Goal: Find specific page/section: Find specific page/section

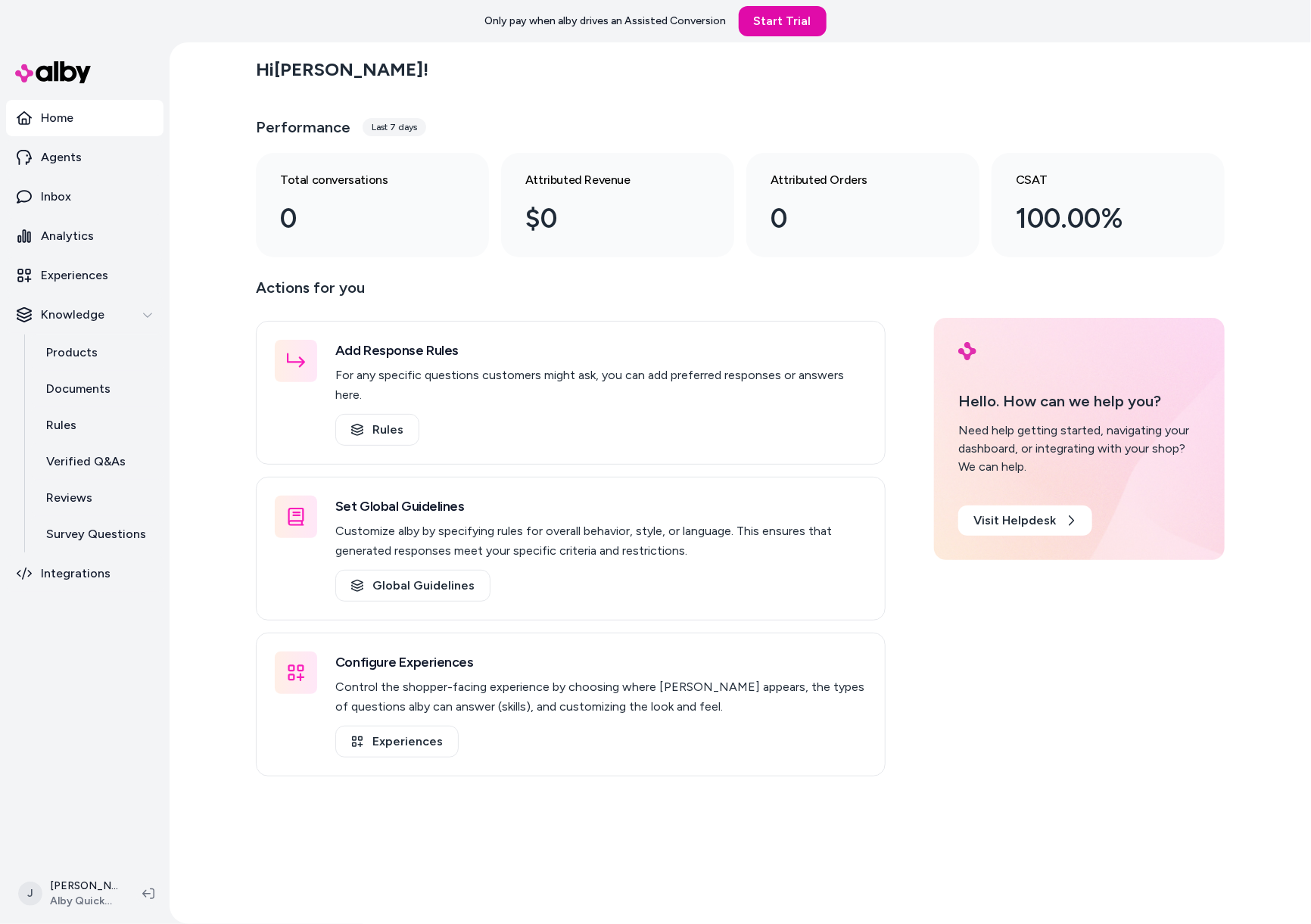
click at [227, 647] on div "Hi Jackie ! Performance Last 7 days Total conversations 0 Attributed Revenue $0…" at bounding box center [740, 483] width 1141 height 881
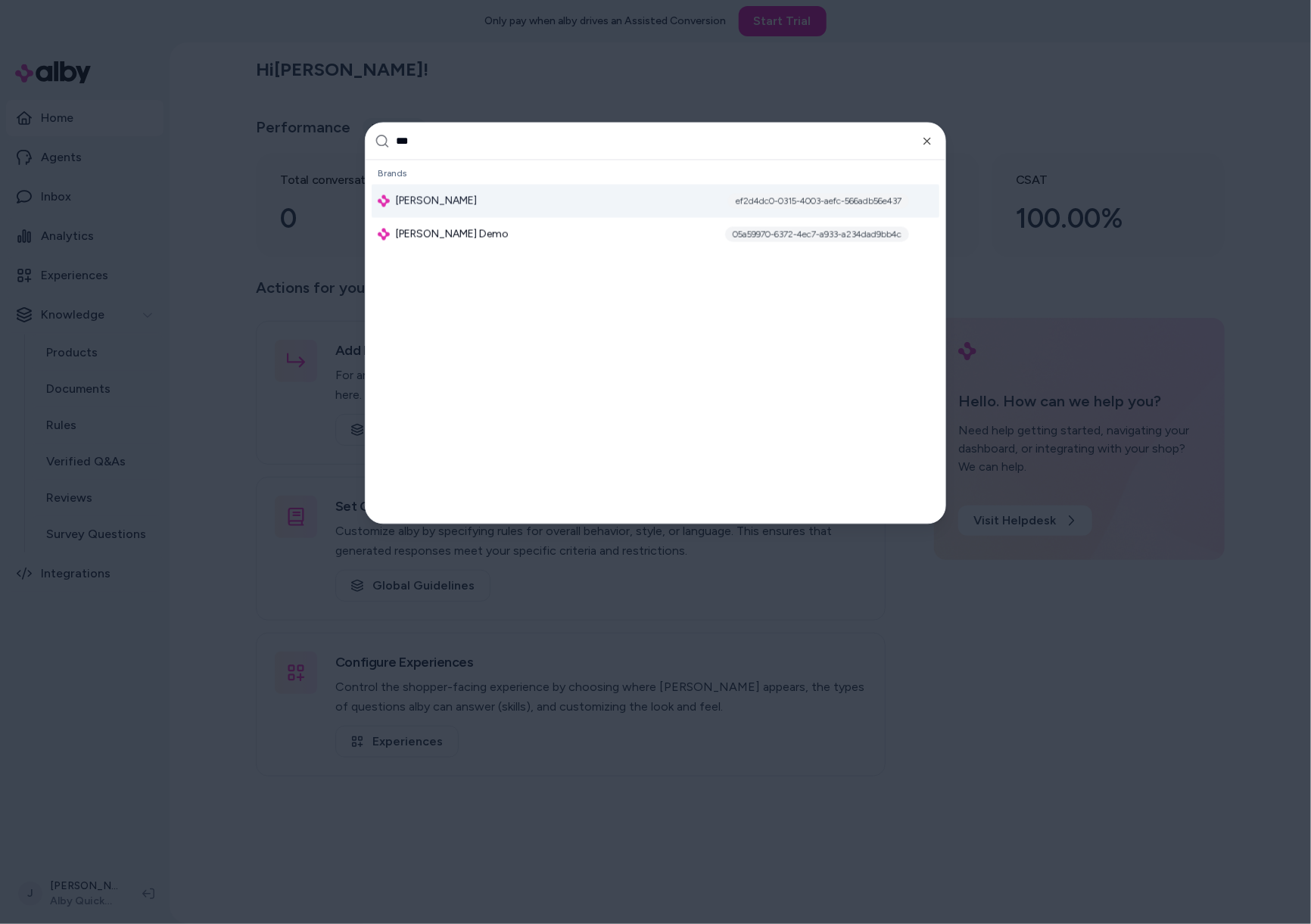
type input "***"
click at [499, 192] on div "Jabra Enhance ef2d4dc0-0315-4003-aefc-566adb56e437" at bounding box center [655, 201] width 568 height 33
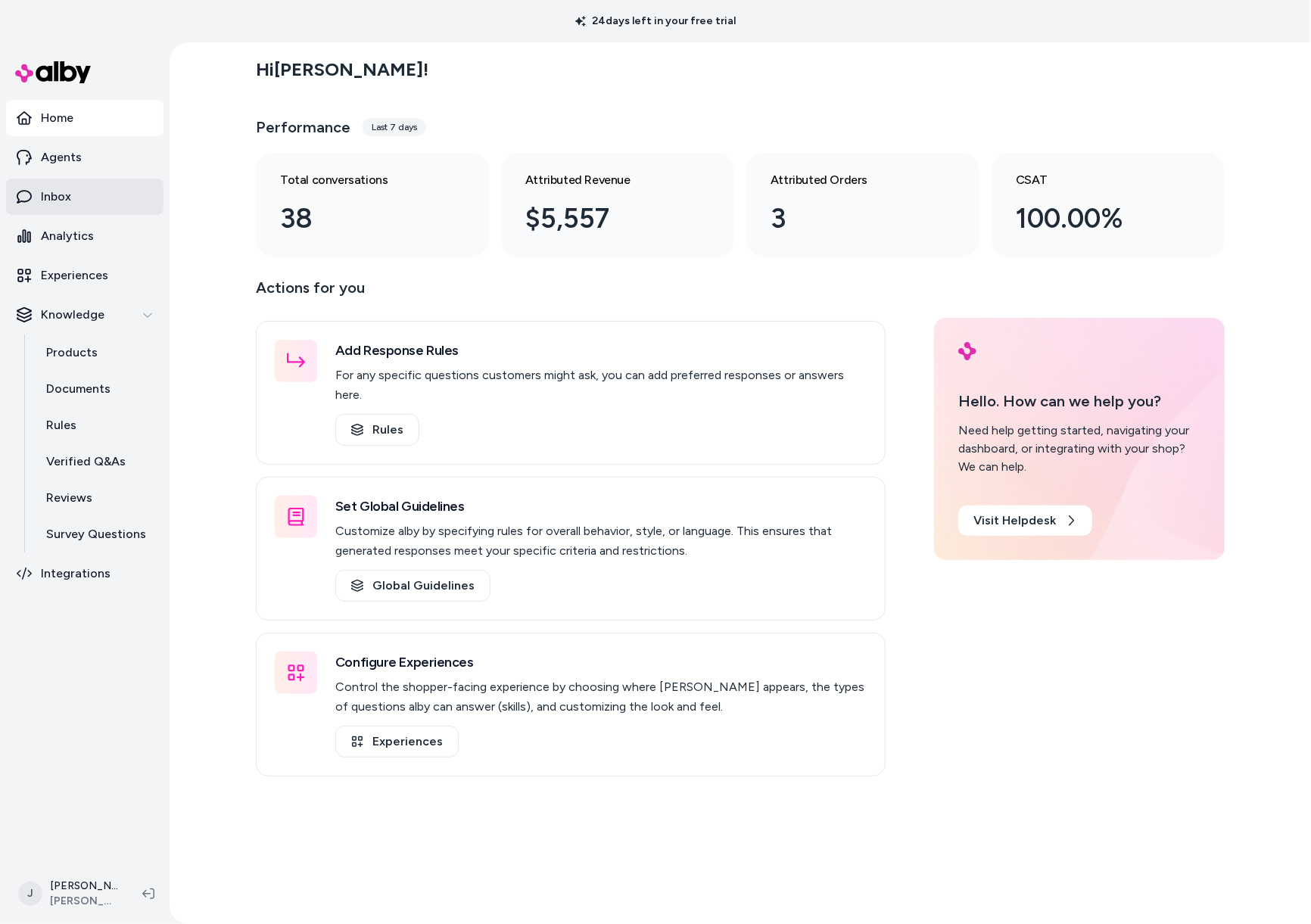
click at [66, 184] on link "Inbox" at bounding box center [84, 196] width 157 height 36
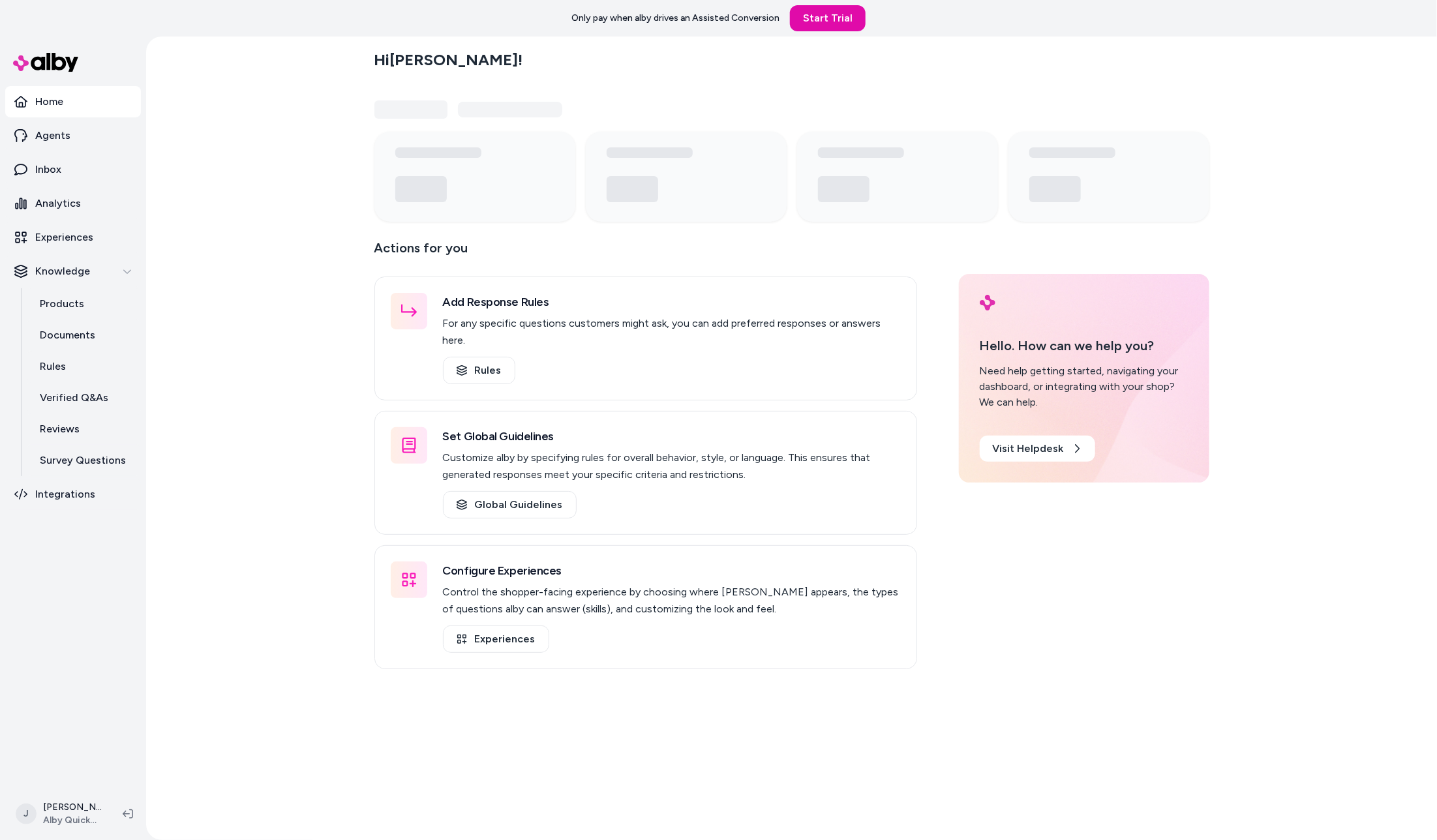
click at [284, 289] on div "Hi Jackie ! Actions for you Add Response Rules For any specific questions custo…" at bounding box center [791, 438] width 1291 height 803
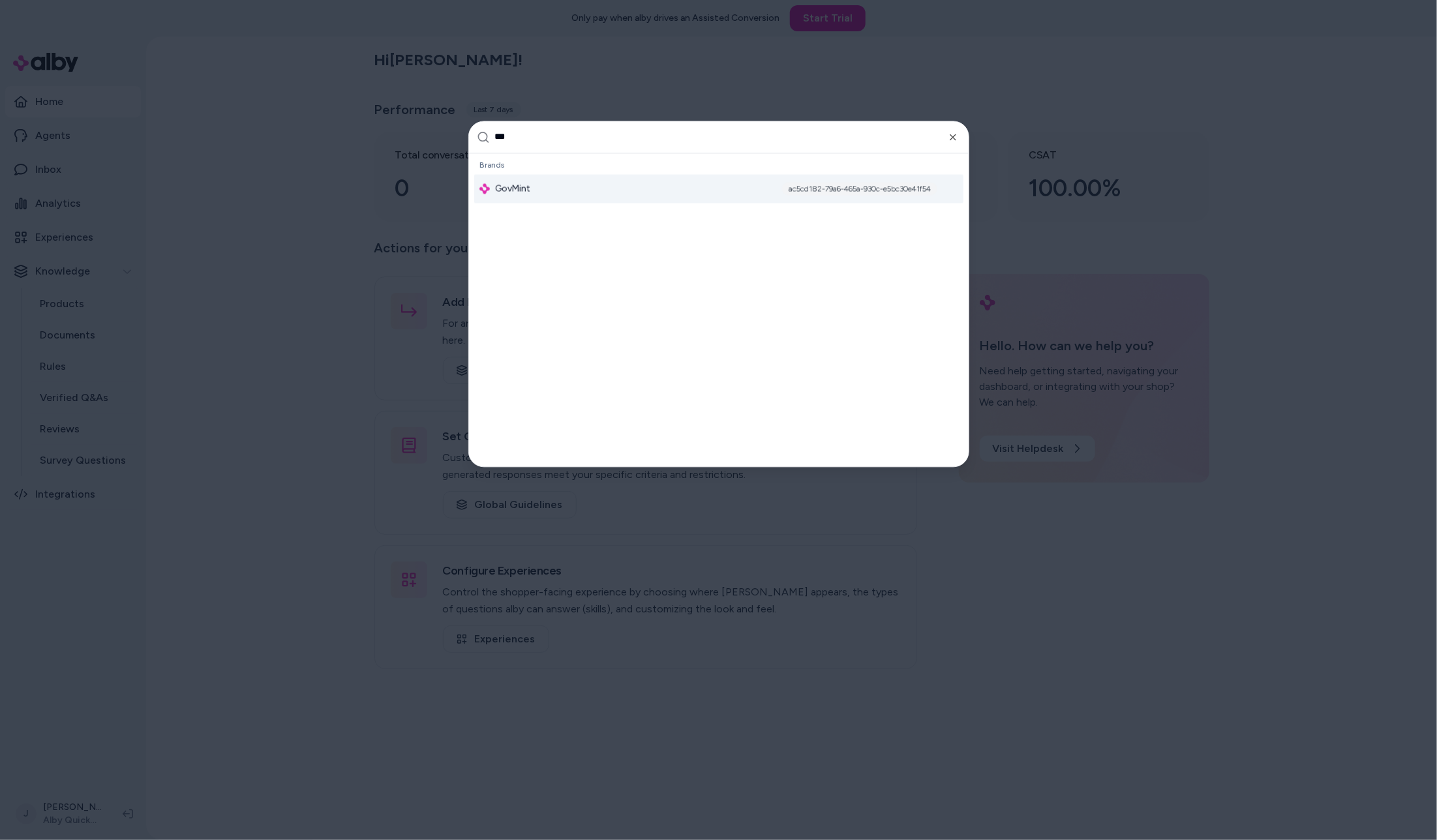
type input "***"
click at [683, 194] on div "GovMint ac5cd182-79a6-465a-930c-e5bc30e41f54" at bounding box center [719, 189] width 490 height 28
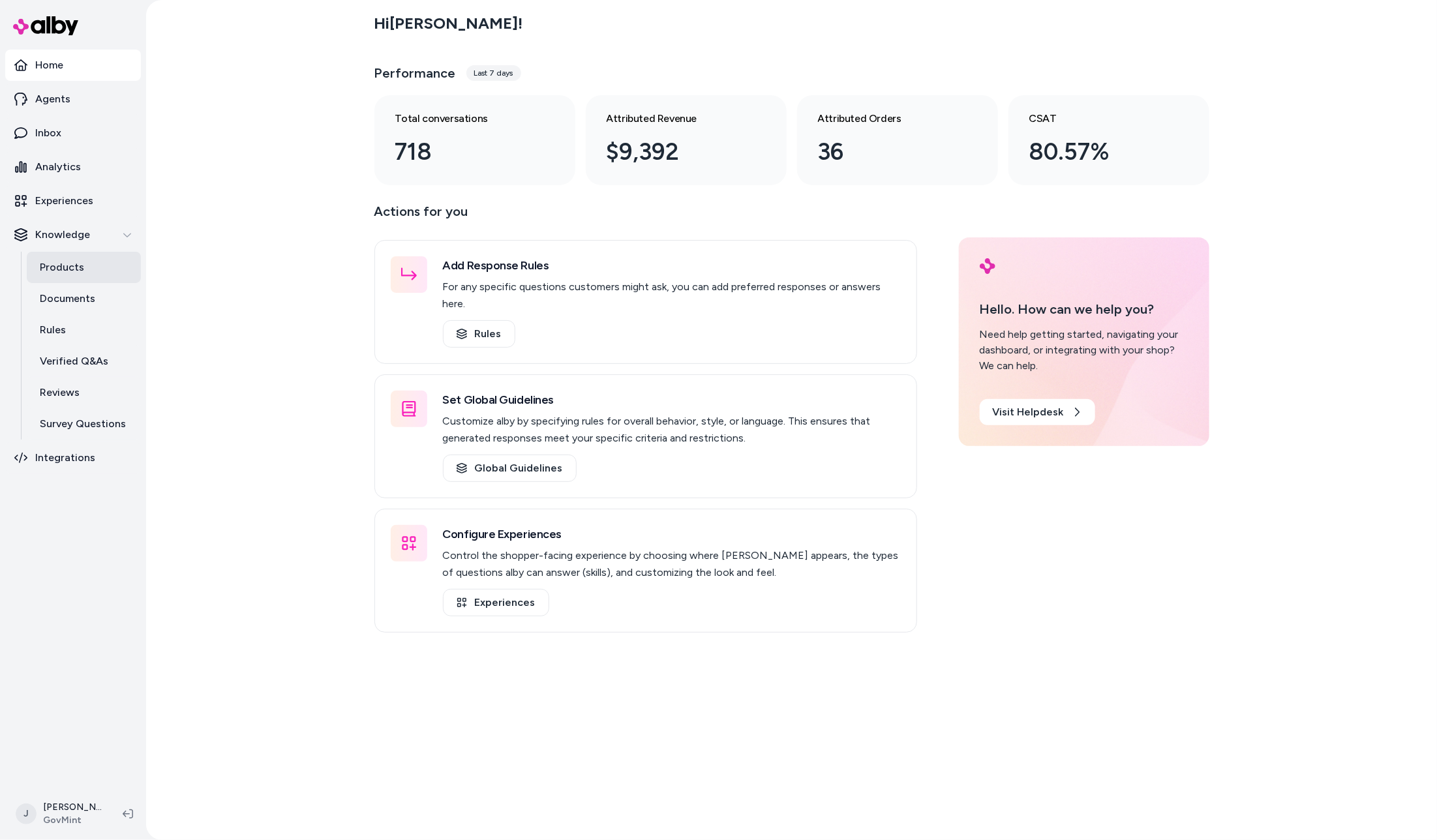
click at [56, 262] on p "Products" at bounding box center [62, 267] width 44 height 16
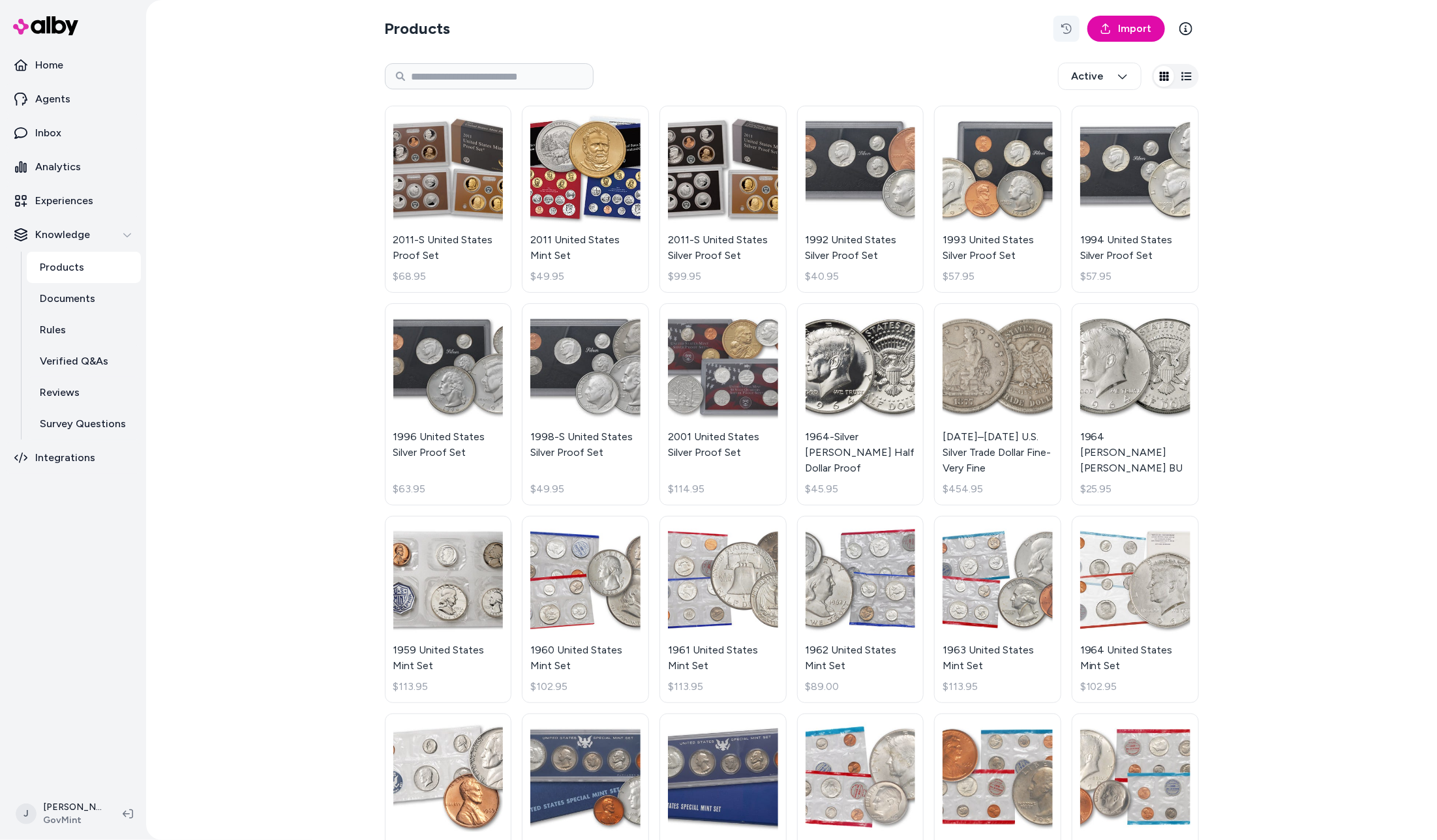
click at [1069, 31] on icon "button" at bounding box center [1067, 28] width 10 height 10
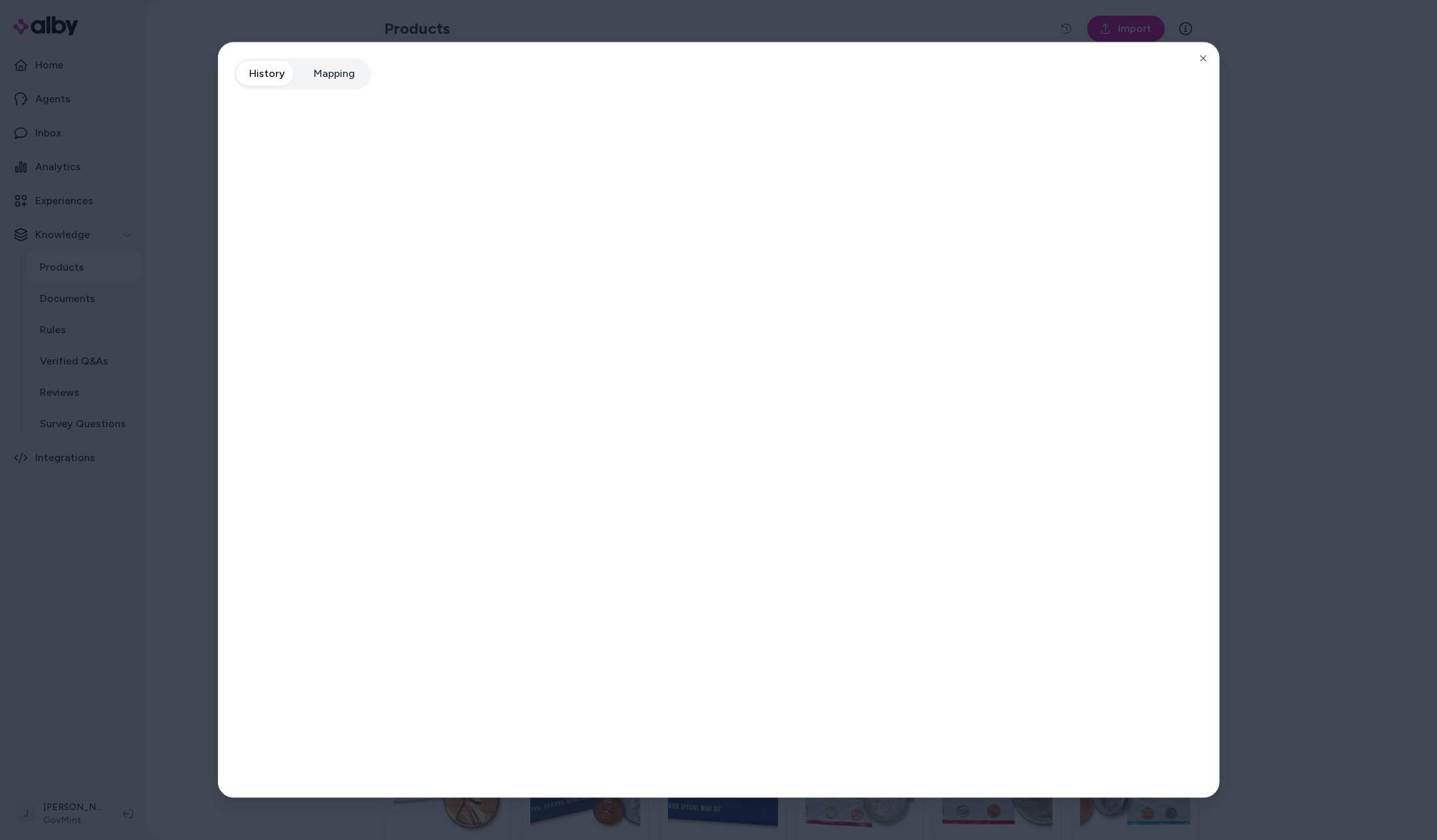
drag, startPoint x: 168, startPoint y: 58, endPoint x: 221, endPoint y: 1, distance: 77.8
click at [169, 55] on div at bounding box center [718, 420] width 1437 height 840
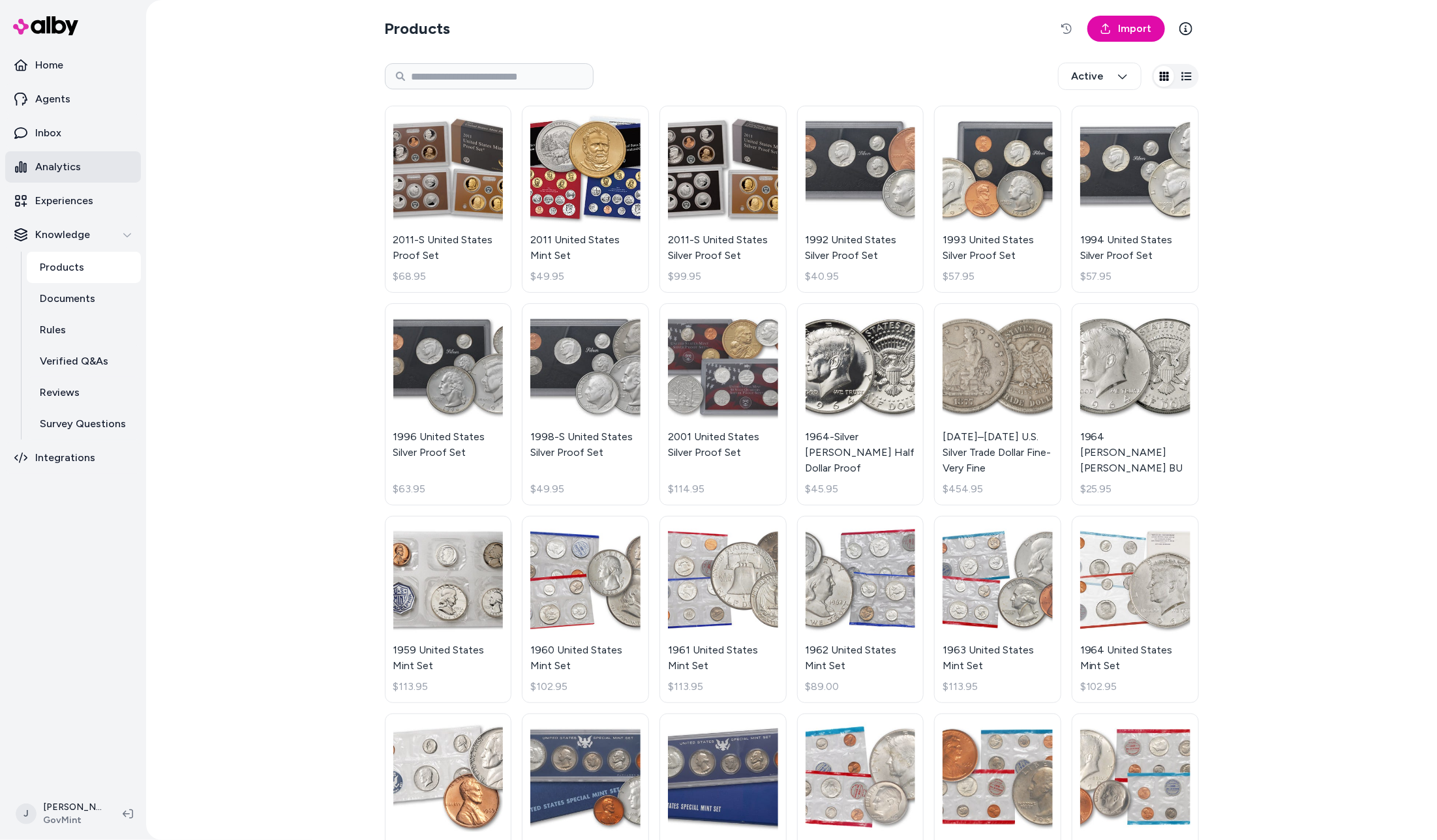
click at [60, 162] on p "Analytics" at bounding box center [58, 167] width 46 height 16
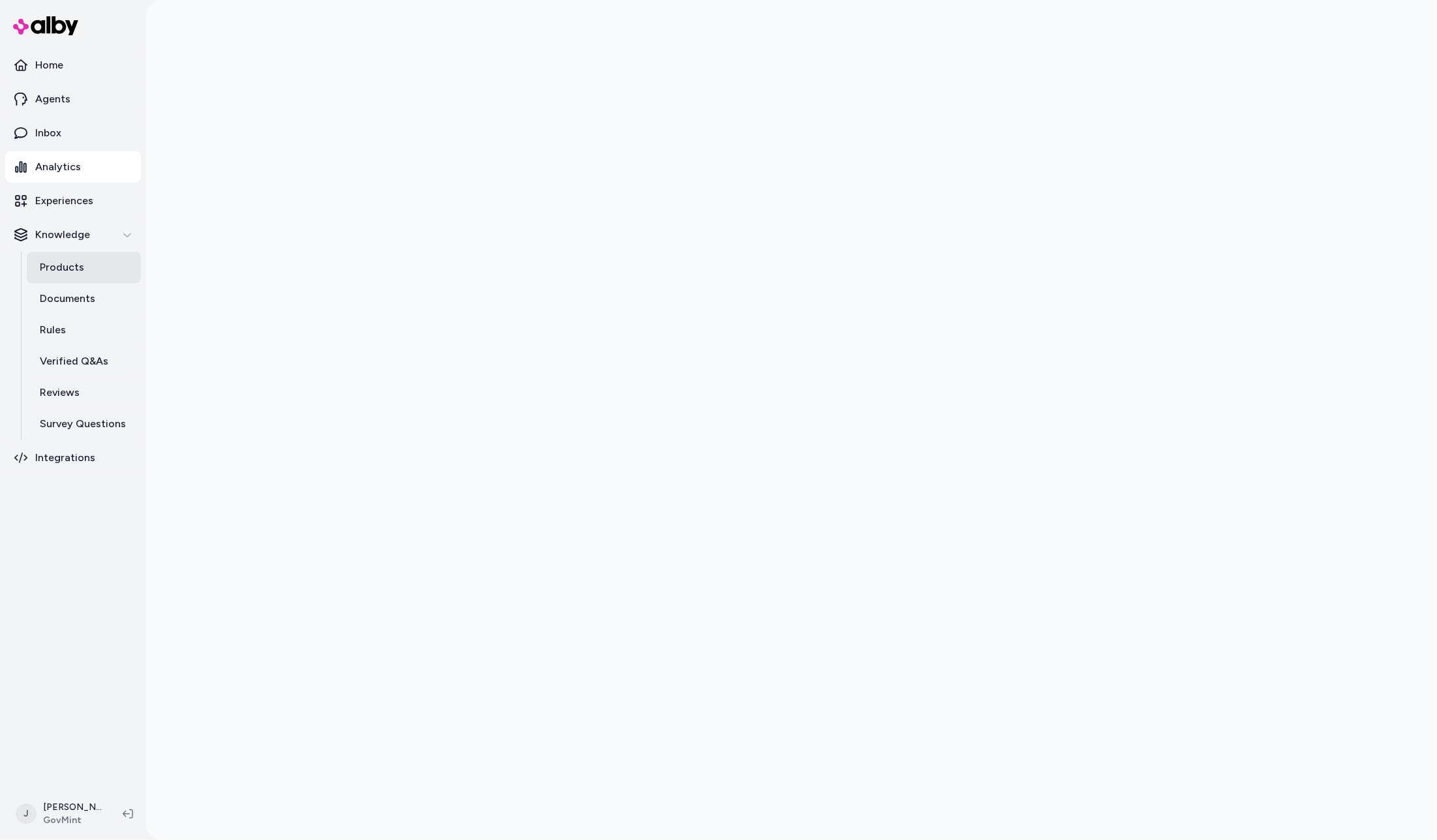
click at [88, 271] on link "Products" at bounding box center [84, 266] width 114 height 31
click at [223, 359] on div at bounding box center [791, 420] width 1291 height 840
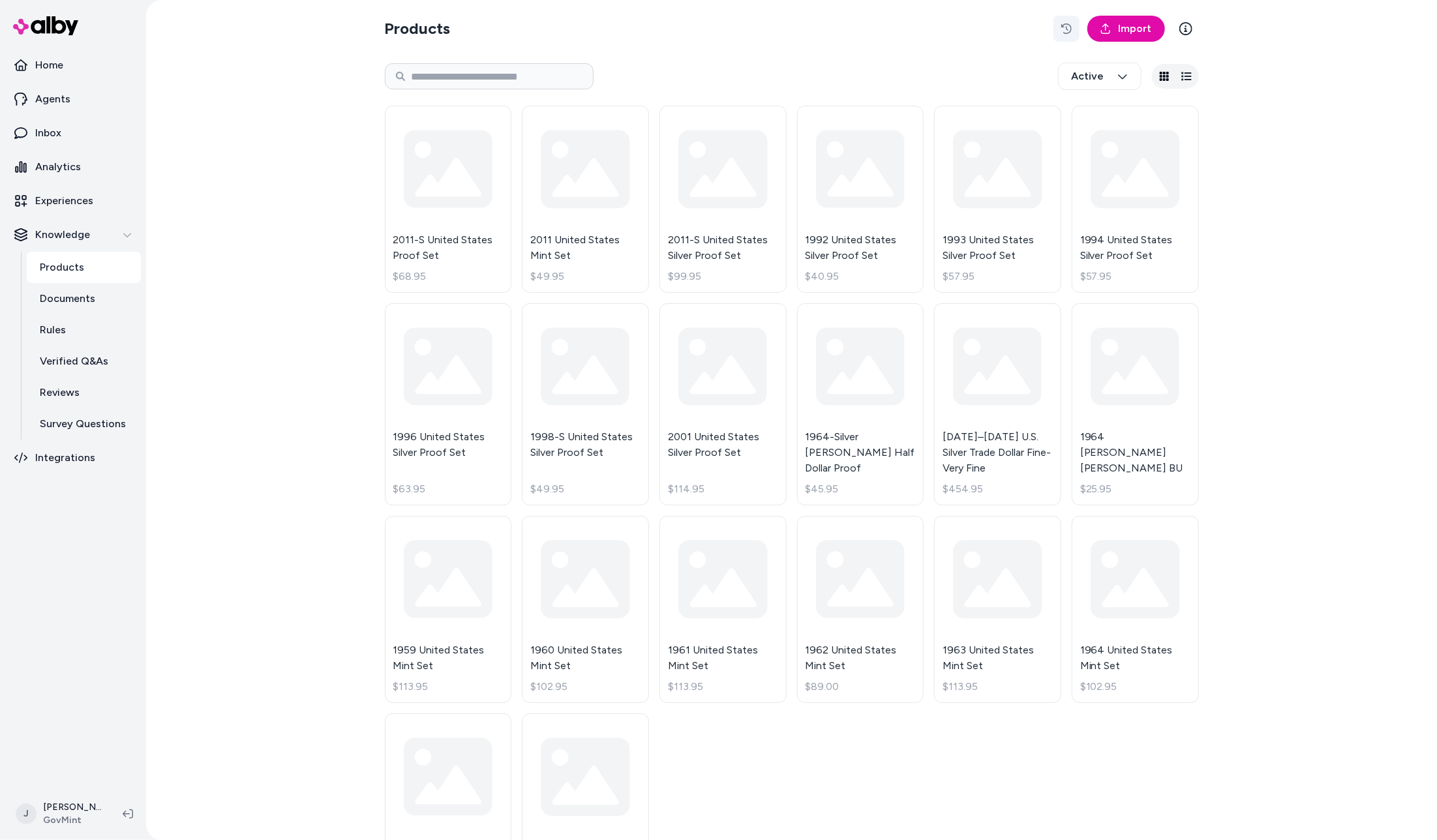
click at [1057, 23] on button "button" at bounding box center [1066, 28] width 26 height 26
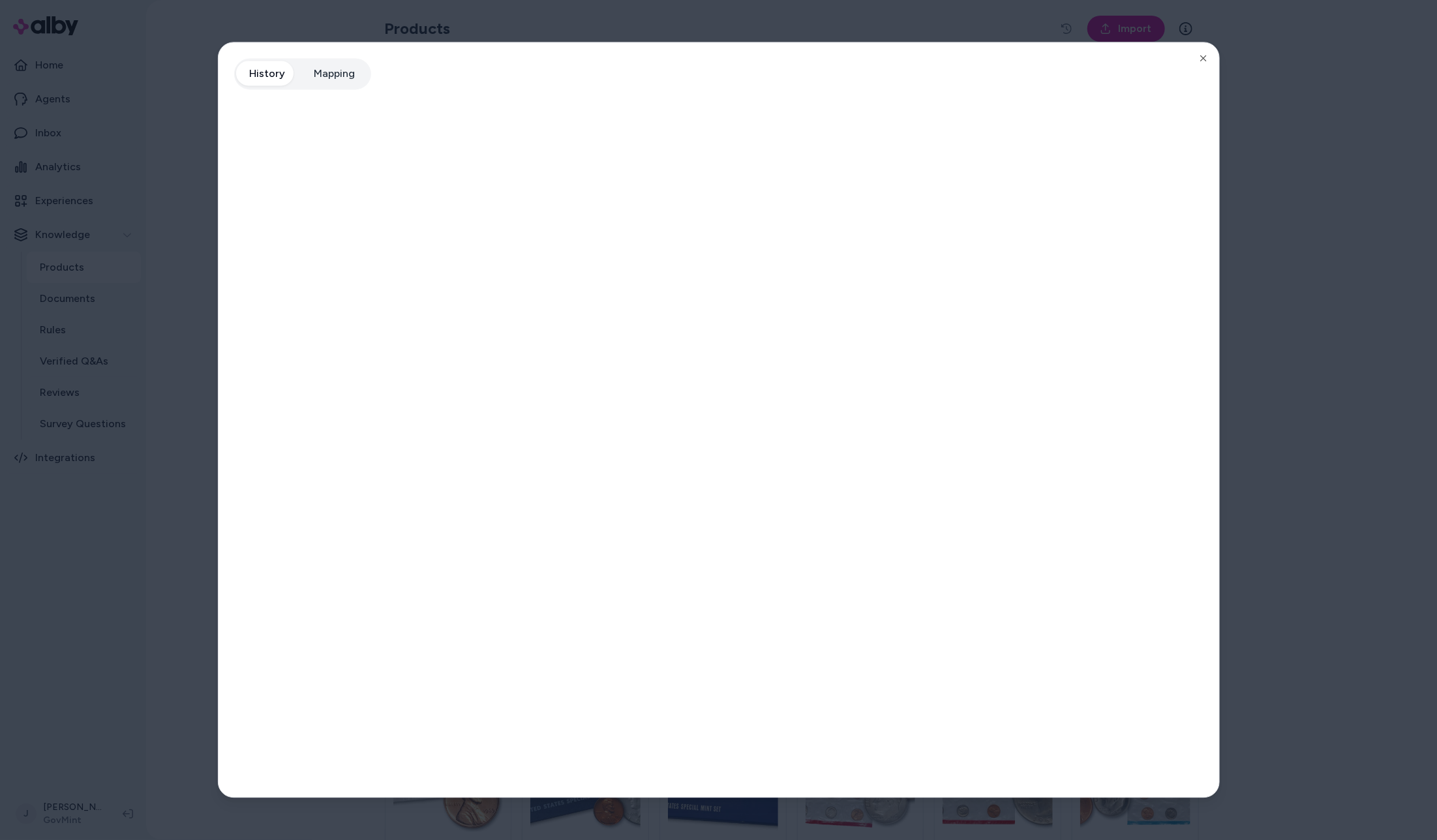
click at [1351, 343] on div at bounding box center [718, 420] width 1437 height 840
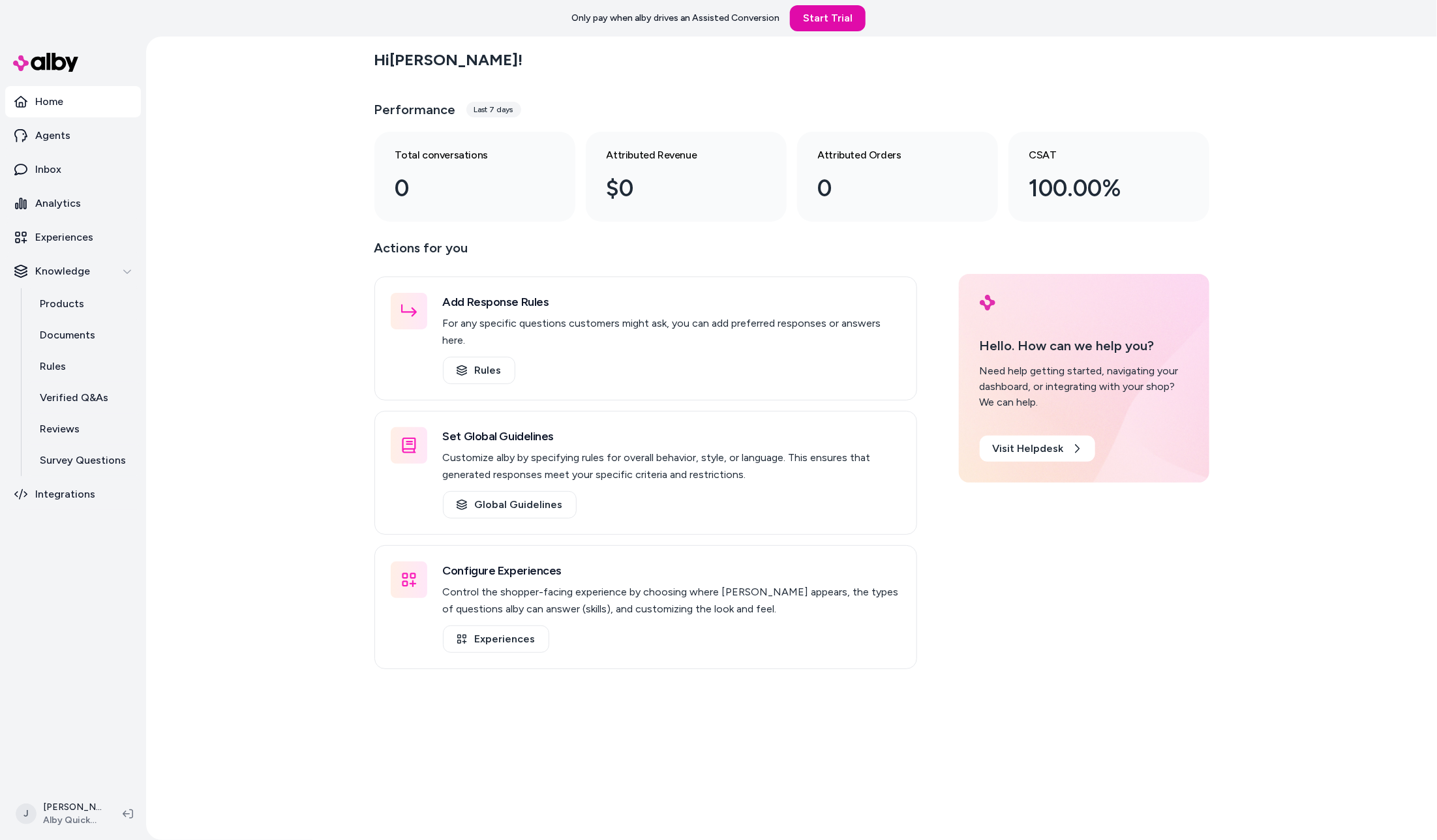
click at [266, 182] on div "Hi [PERSON_NAME] ! Performance Last 7 days Total conversations 0 Attributed Rev…" at bounding box center [791, 438] width 1291 height 803
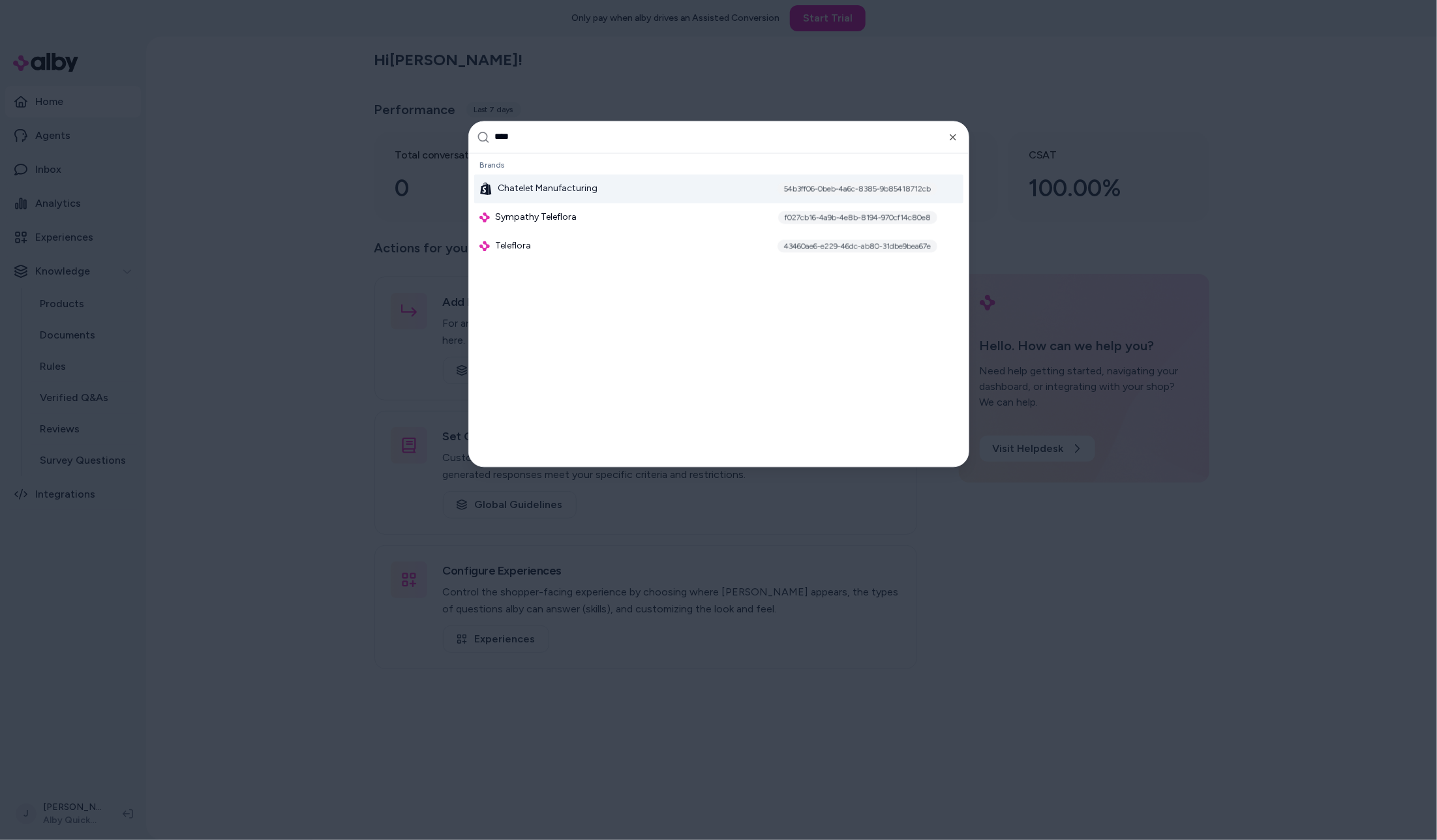
type input "****"
click at [564, 261] on div "Brands Chatelet Manufacturing 54b3ff06-0beb-4a6c-8385-9b85418712cb Sympathy Tel…" at bounding box center [719, 208] width 500 height 109
click at [550, 247] on div "Teleflora 43460ae6-e229-46dc-ab80-31dbe9bea67e" at bounding box center [719, 245] width 490 height 28
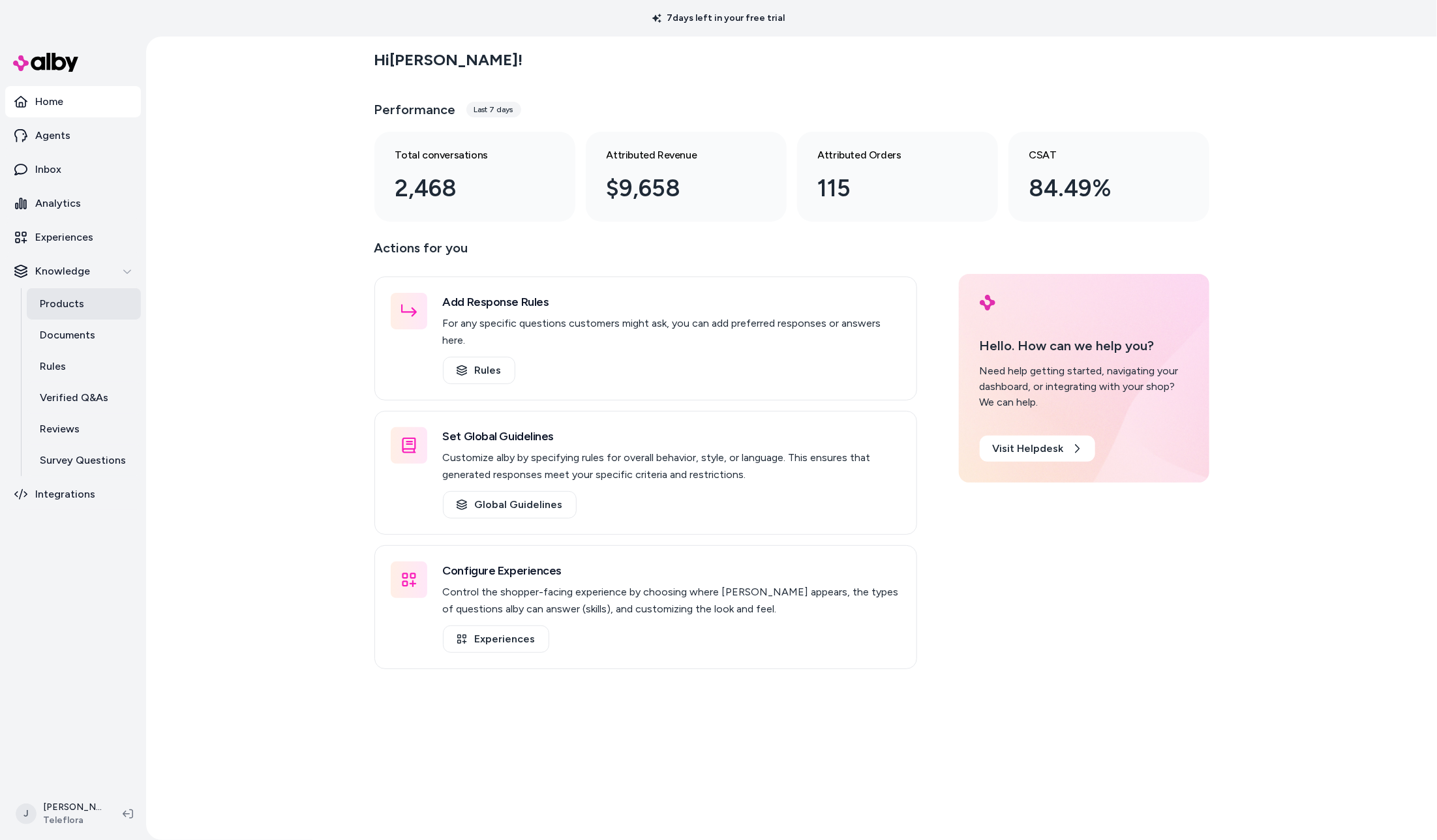
click at [76, 295] on link "Products" at bounding box center [84, 303] width 114 height 31
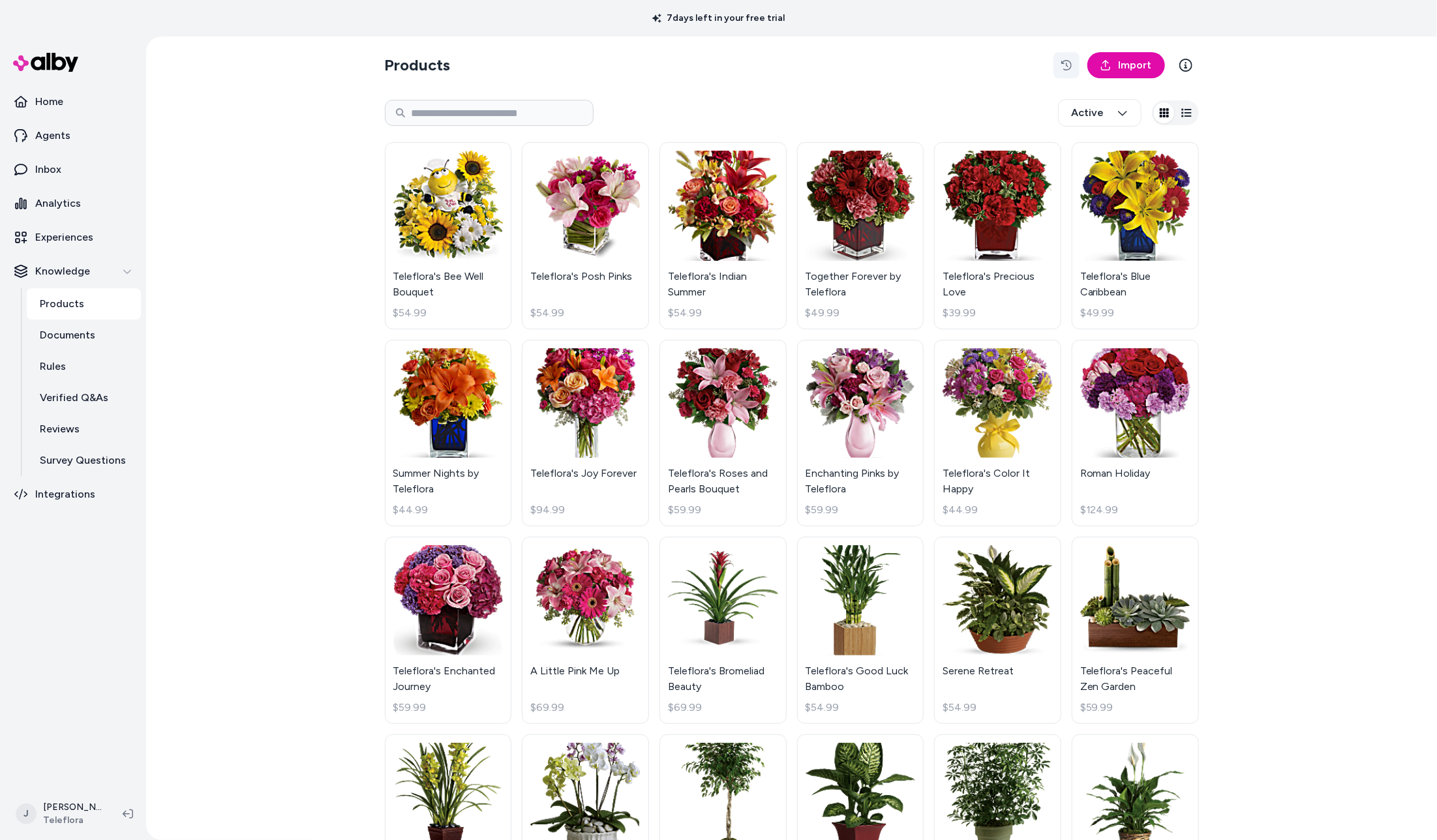
click at [1071, 62] on icon "button" at bounding box center [1067, 65] width 10 height 10
